Goal: Transaction & Acquisition: Purchase product/service

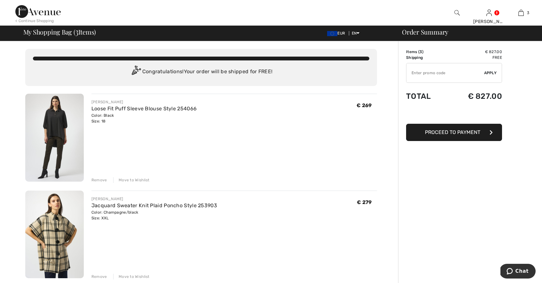
click at [99, 179] on div "Remove" at bounding box center [99, 180] width 16 height 6
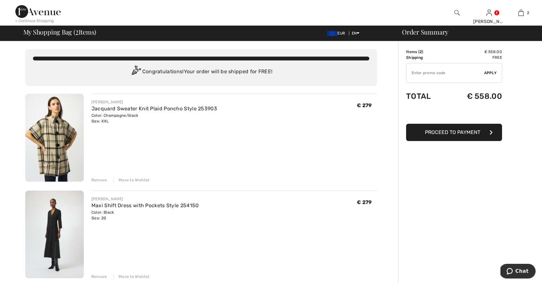
click at [28, 13] on img at bounding box center [37, 11] width 45 height 13
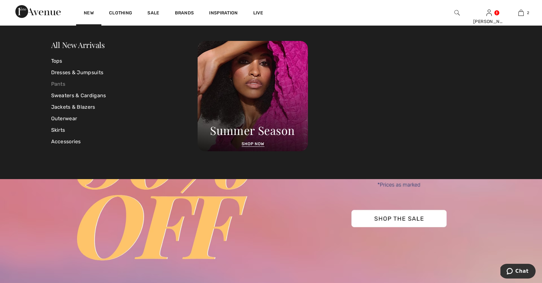
click at [60, 81] on link "Pants" at bounding box center [124, 84] width 147 height 12
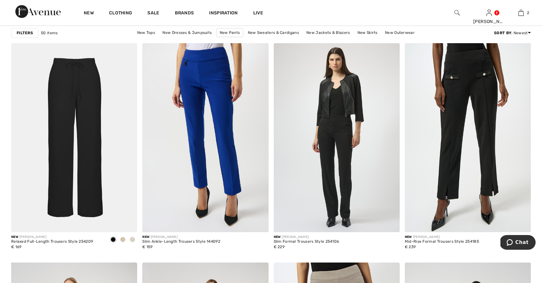
scroll to position [492, 0]
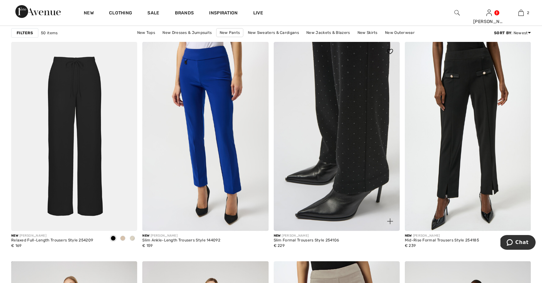
click at [369, 112] on img at bounding box center [337, 136] width 126 height 189
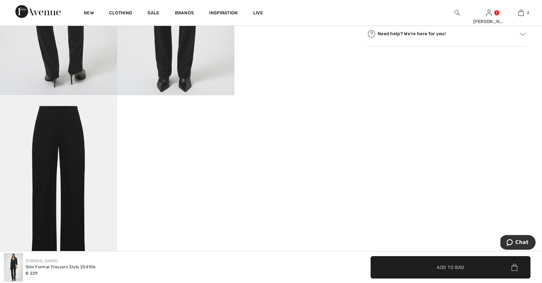
scroll to position [291, 0]
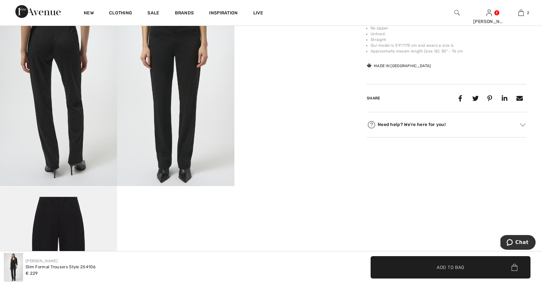
click at [290, 69] on video "Your browser does not support the video tag." at bounding box center [292, 40] width 117 height 59
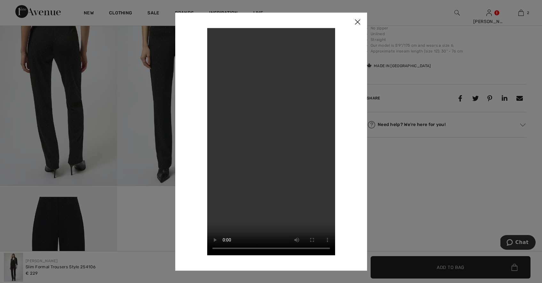
click at [359, 19] on img at bounding box center [357, 22] width 19 height 20
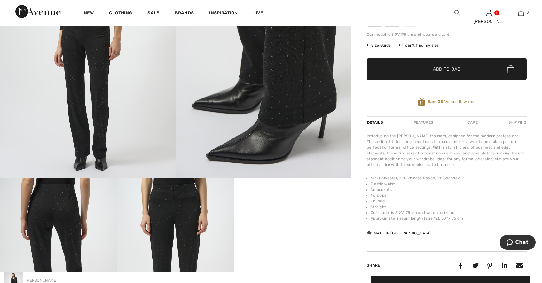
scroll to position [0, 0]
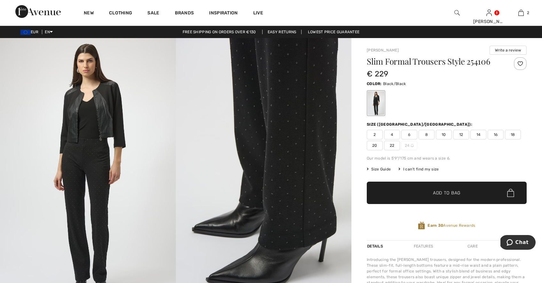
click at [87, 154] on img at bounding box center [88, 170] width 176 height 264
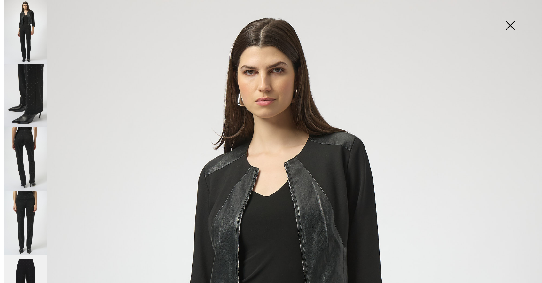
click at [25, 135] on img at bounding box center [25, 159] width 43 height 64
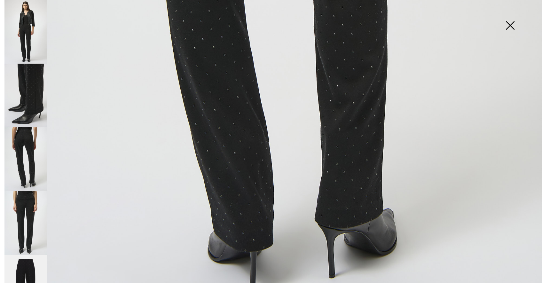
scroll to position [529, 0]
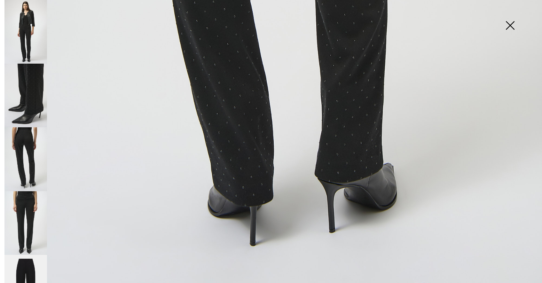
click at [25, 219] on img at bounding box center [25, 223] width 43 height 64
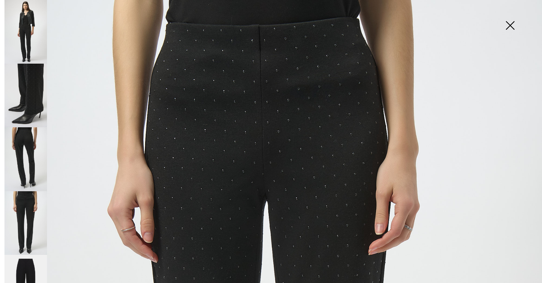
scroll to position [0, 0]
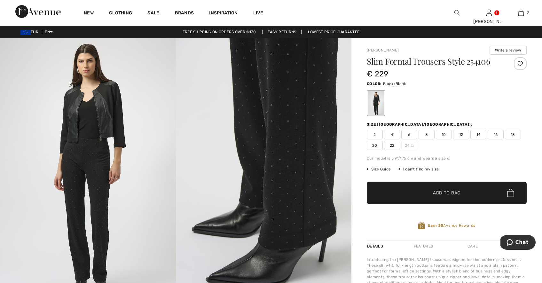
click at [515, 135] on span "18" at bounding box center [513, 135] width 16 height 10
click at [435, 191] on span "Add to Bag" at bounding box center [447, 193] width 28 height 7
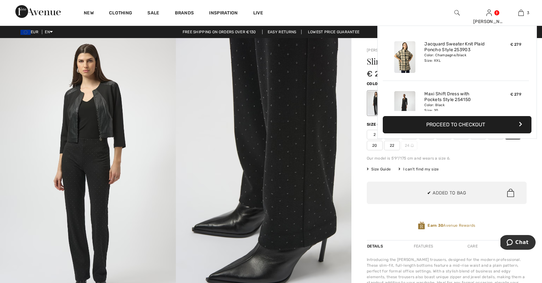
scroll to position [70, 0]
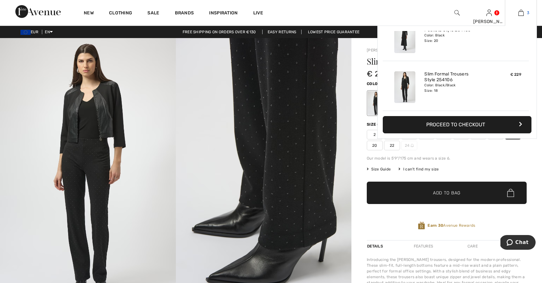
click at [521, 11] on img at bounding box center [520, 13] width 5 height 8
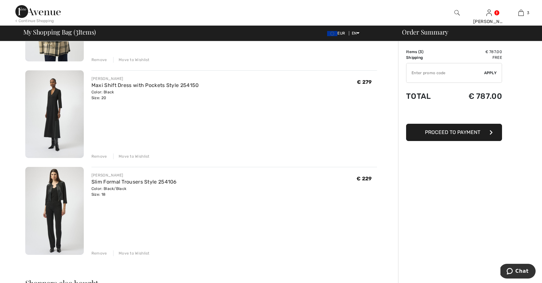
scroll to position [121, 0]
click at [461, 132] on span "Proceed to Payment" at bounding box center [452, 132] width 55 height 6
